Goal: Task Accomplishment & Management: Complete application form

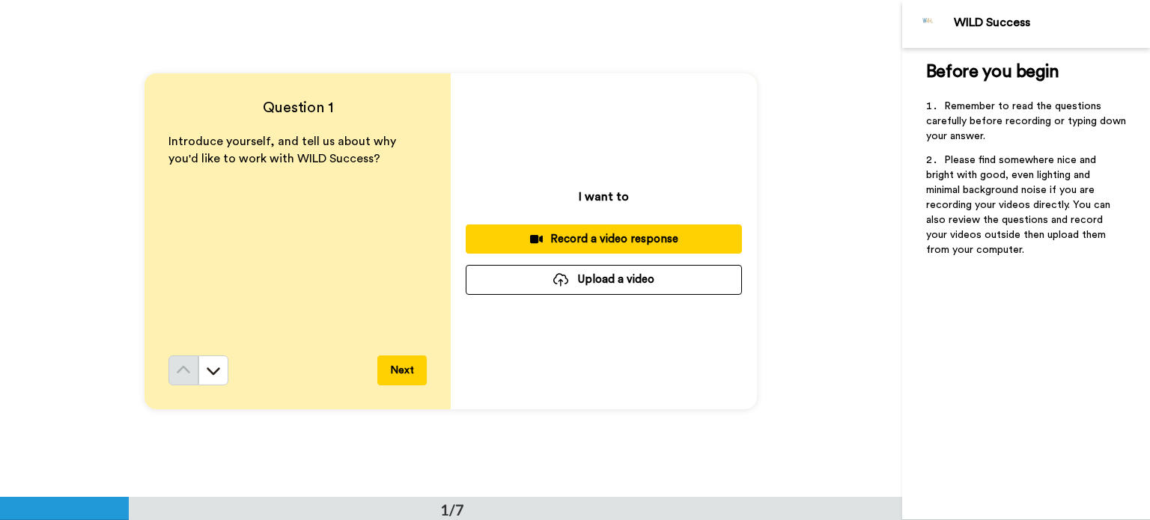
click at [396, 370] on button "Next" at bounding box center [401, 371] width 49 height 30
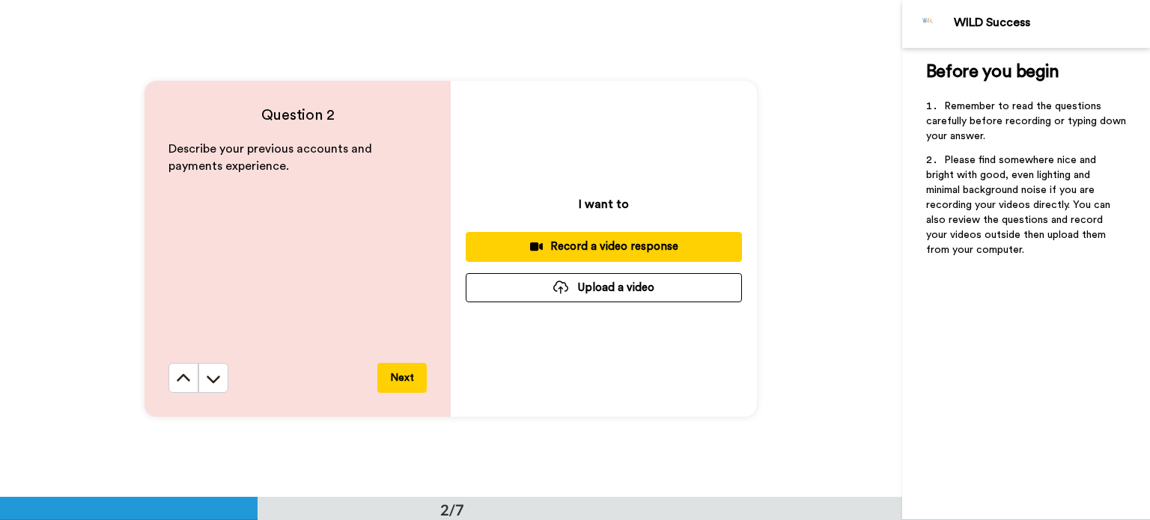
click at [410, 380] on button "Next" at bounding box center [401, 378] width 49 height 30
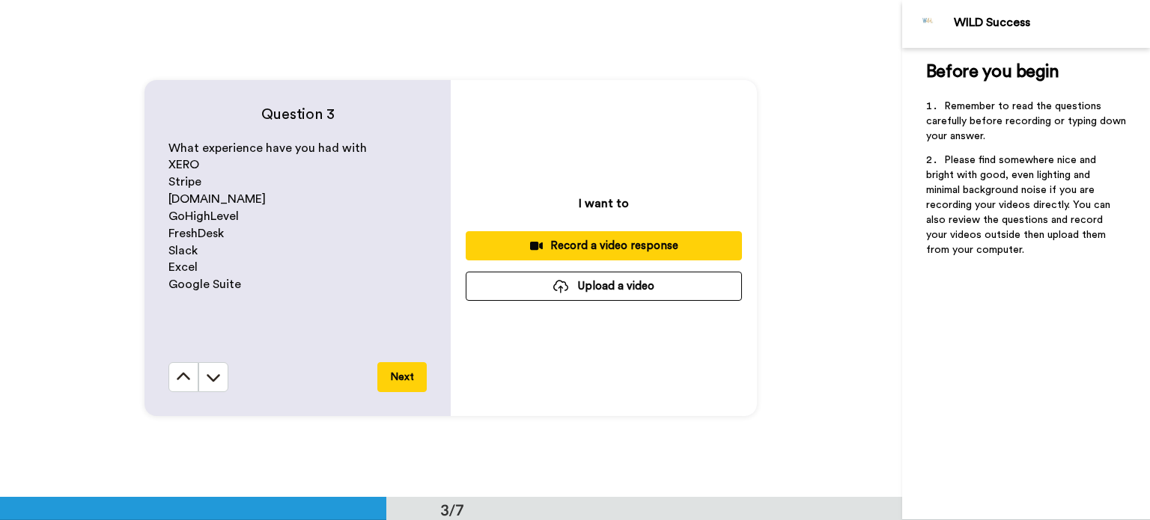
scroll to position [996, 0]
click at [409, 386] on button "Next" at bounding box center [401, 377] width 49 height 30
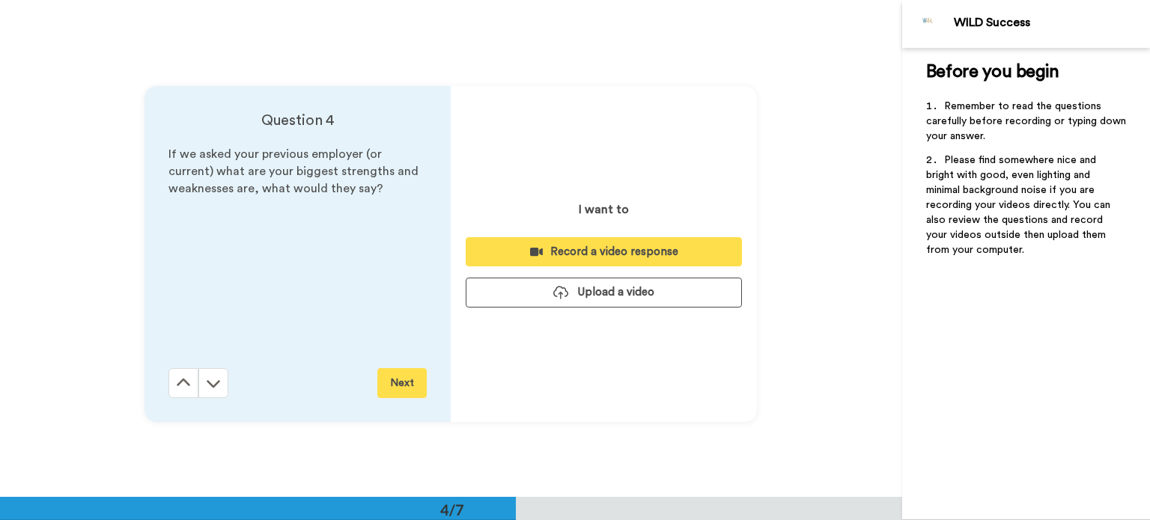
scroll to position [1493, 0]
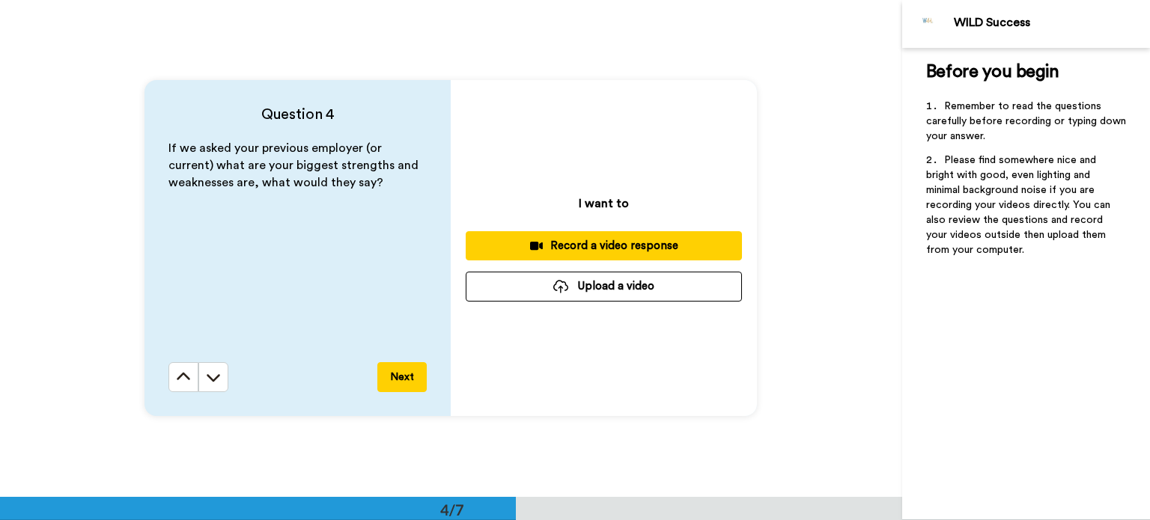
click at [407, 377] on button "Next" at bounding box center [401, 377] width 49 height 30
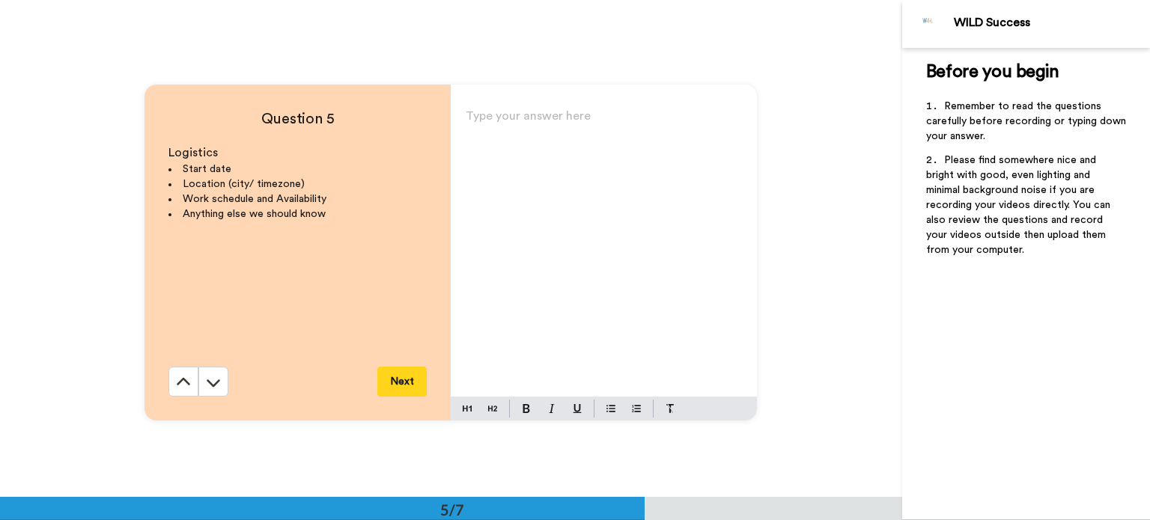
scroll to position [1991, 0]
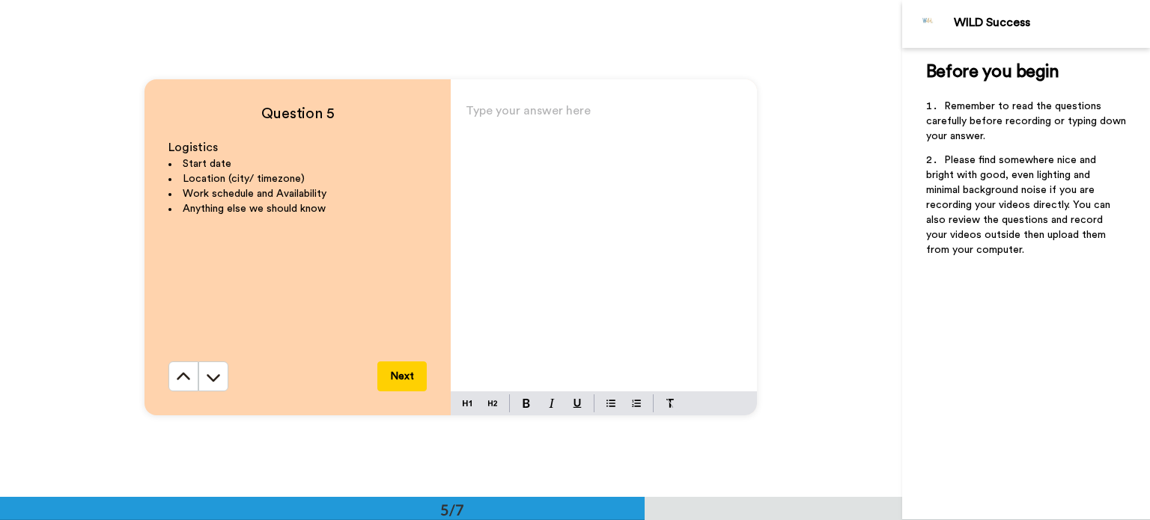
click at [566, 180] on div "Type your answer here ﻿" at bounding box center [604, 245] width 306 height 291
click at [607, 405] on img at bounding box center [611, 404] width 9 height 12
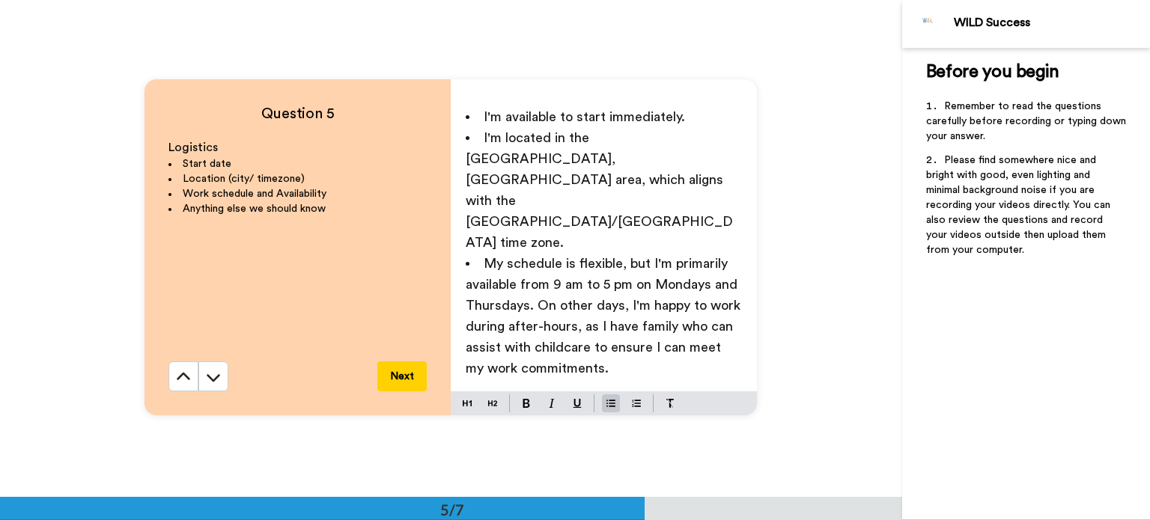
click at [529, 257] on span "My schedule is flexible, but I'm primarily available from 9 am to 5 pm on Monda…" at bounding box center [605, 316] width 279 height 118
click at [572, 269] on span "My schedule is flexible, but I'm primarily available from 9 am to 5 pm on Monda…" at bounding box center [605, 316] width 279 height 118
click at [594, 263] on span "My schedule is flexible, but I'm primarily available from 9 am to 5 pm on Monda…" at bounding box center [605, 326] width 279 height 139
click at [484, 288] on span "My schedule is flexible, but I'm primarily available from 9 am to 5 pm on Monda…" at bounding box center [606, 326] width 280 height 139
click at [636, 289] on span "My schedule is flexible, but I'm primarily available from 9 am to 5 pm on Monda…" at bounding box center [606, 326] width 280 height 139
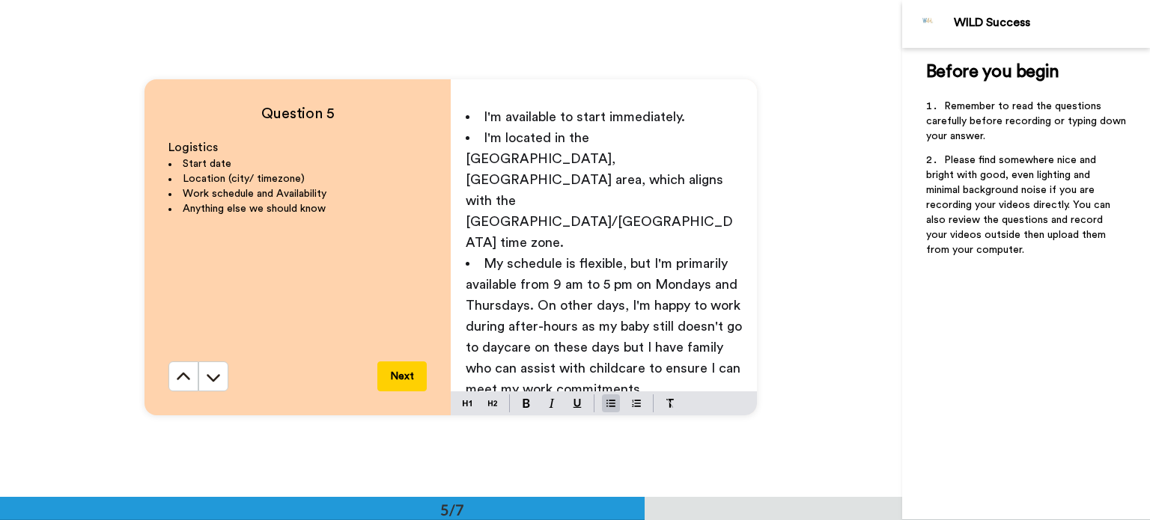
click at [514, 311] on span "My schedule is flexible, but I'm primarily available from 9 am to 5 pm on Monda…" at bounding box center [606, 326] width 280 height 139
click at [640, 309] on span "My schedule is flexible, but I'm primarily available from 9 am to 5 pm on Monda…" at bounding box center [606, 326] width 280 height 139
click at [560, 351] on li "My schedule is flexible, but I'm primarily available from 9 am to 5 pm on Monda…" at bounding box center [604, 337] width 276 height 168
click at [609, 287] on span "My schedule is flexible, but I'm primarily available from 9 am to 5 pm on Monda…" at bounding box center [606, 337] width 280 height 160
click at [698, 329] on li "My schedule is flexible, but I'm primarily available from 9 am to 5 pm on Monda…" at bounding box center [604, 337] width 276 height 168
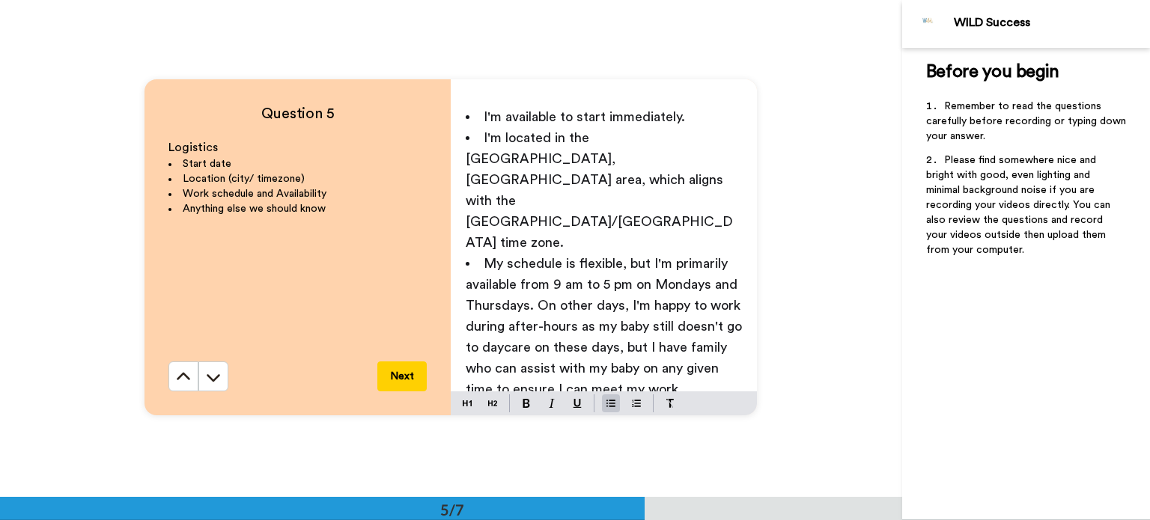
click at [580, 345] on li "My schedule is flexible, but I'm primarily available from 9 am to 5 pm on Monda…" at bounding box center [604, 337] width 276 height 168
click at [387, 377] on button "Next" at bounding box center [401, 377] width 49 height 30
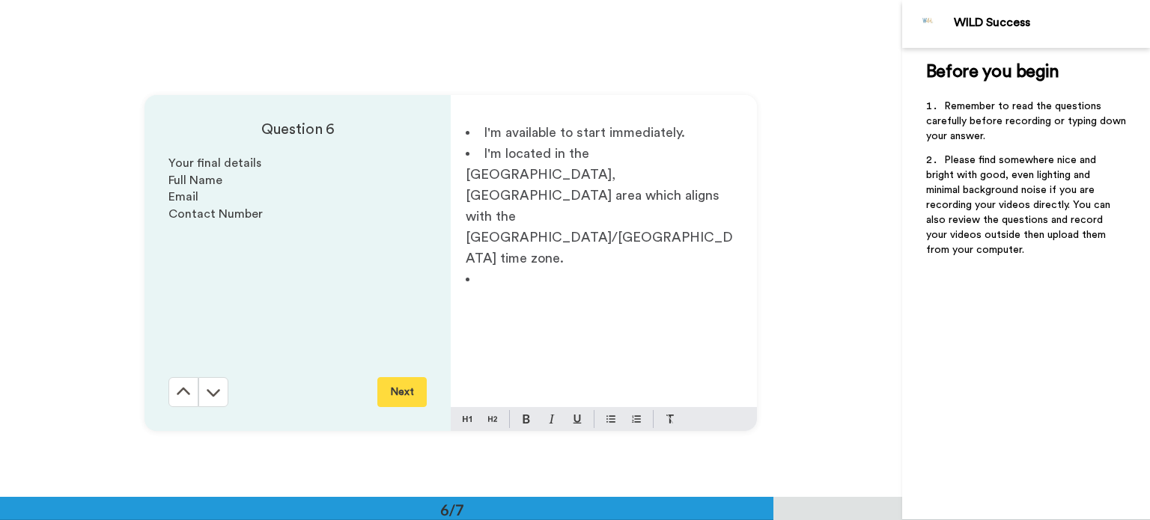
scroll to position [2489, 0]
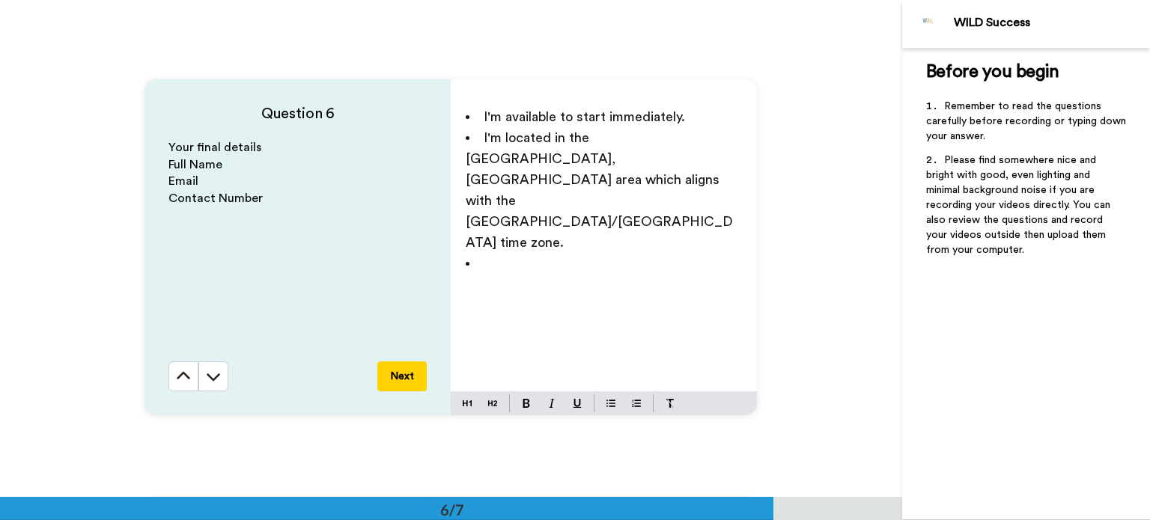
click at [533, 253] on li "﻿" at bounding box center [604, 263] width 276 height 21
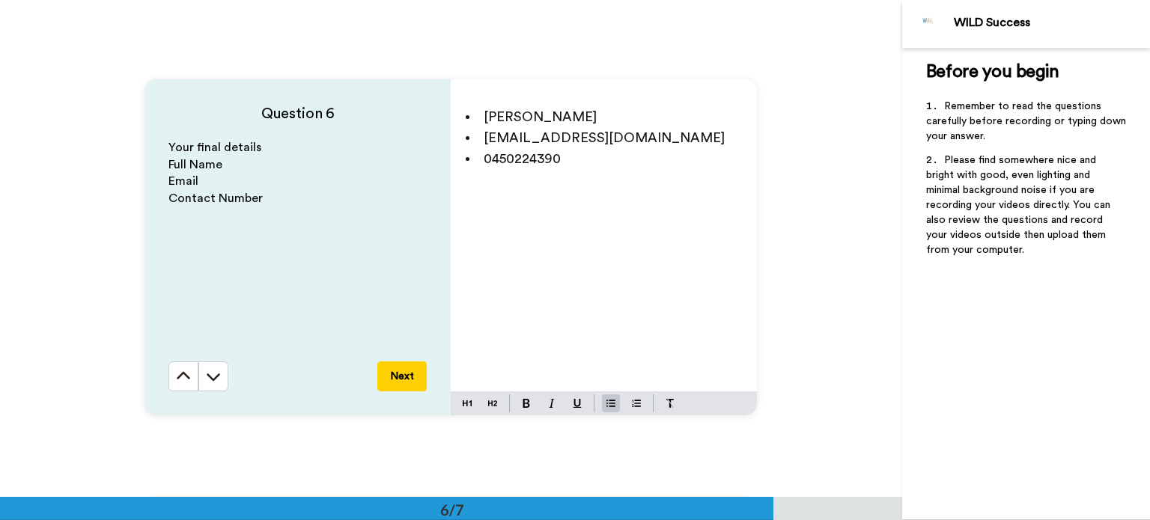
click at [401, 379] on button "Next" at bounding box center [401, 377] width 49 height 30
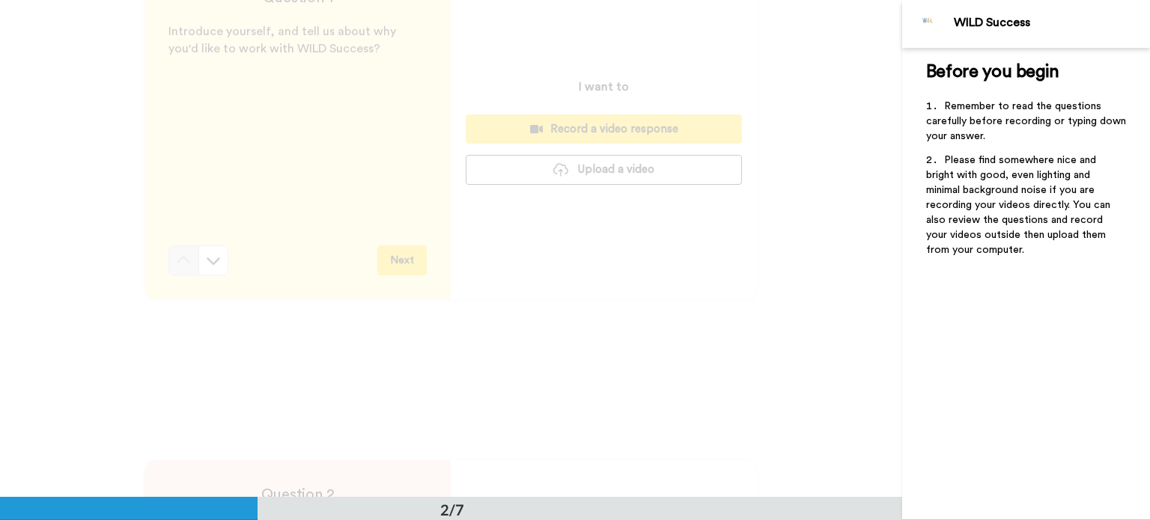
scroll to position [0, 0]
